Goal: Find specific page/section: Find specific page/section

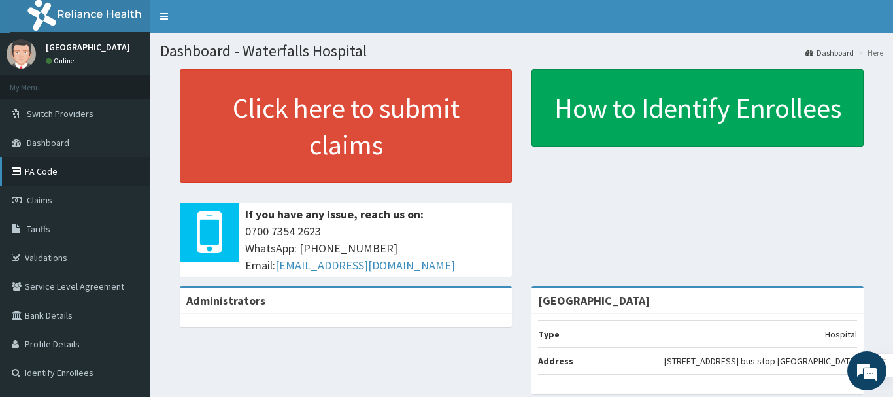
click at [44, 174] on link "PA Code" at bounding box center [75, 171] width 150 height 29
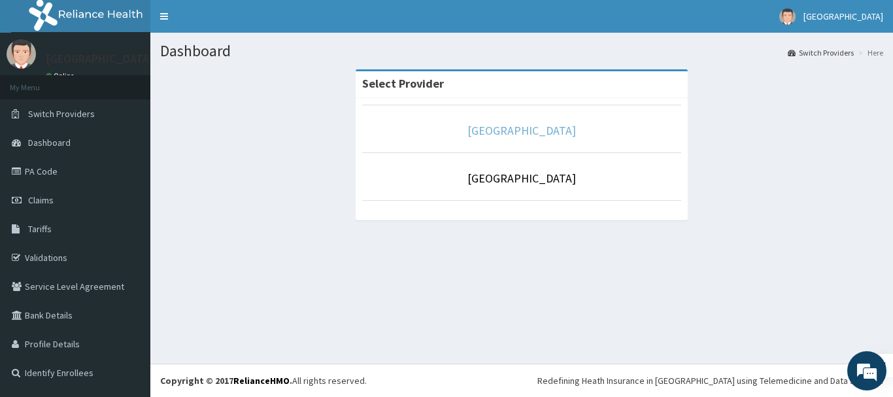
click at [510, 129] on link "[GEOGRAPHIC_DATA]" at bounding box center [521, 130] width 108 height 15
